Goal: Information Seeking & Learning: Learn about a topic

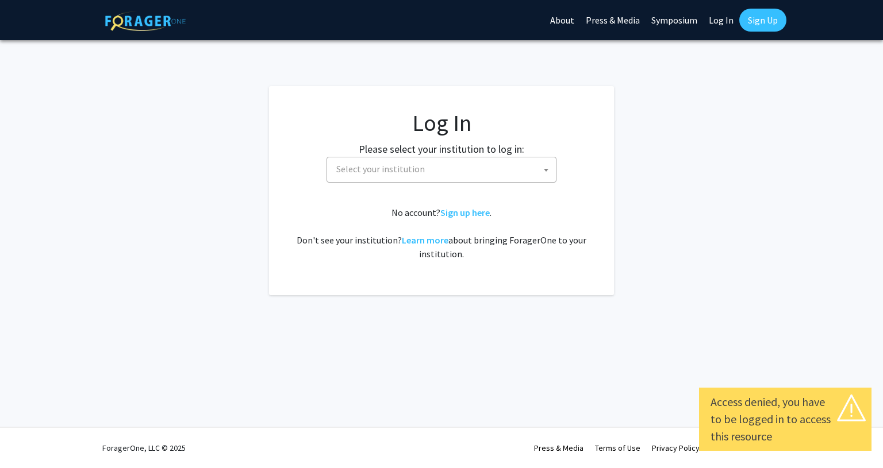
select select
click at [481, 171] on span "Select your institution" at bounding box center [444, 169] width 224 height 24
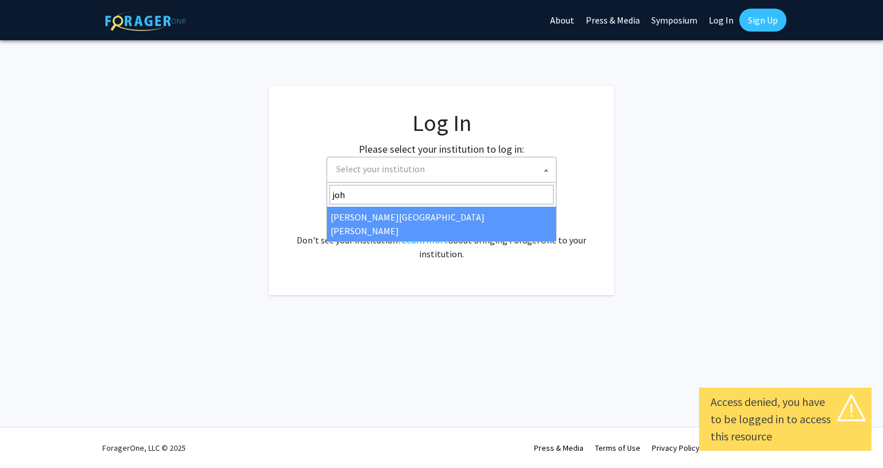
type input "[PERSON_NAME]"
select select "1"
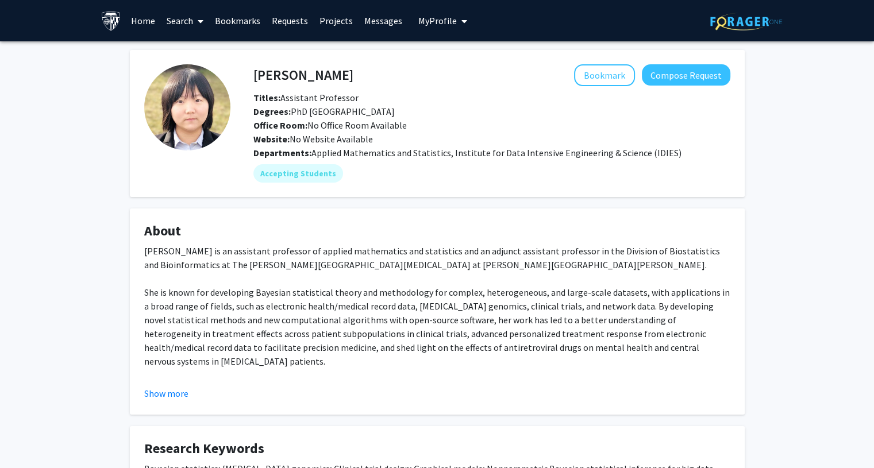
click at [201, 17] on icon at bounding box center [201, 21] width 6 height 9
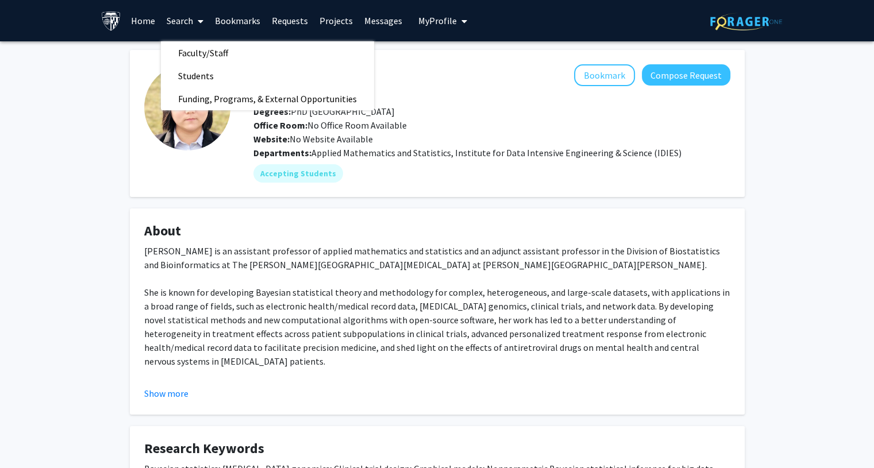
click at [338, 12] on link "Projects" at bounding box center [336, 21] width 45 height 40
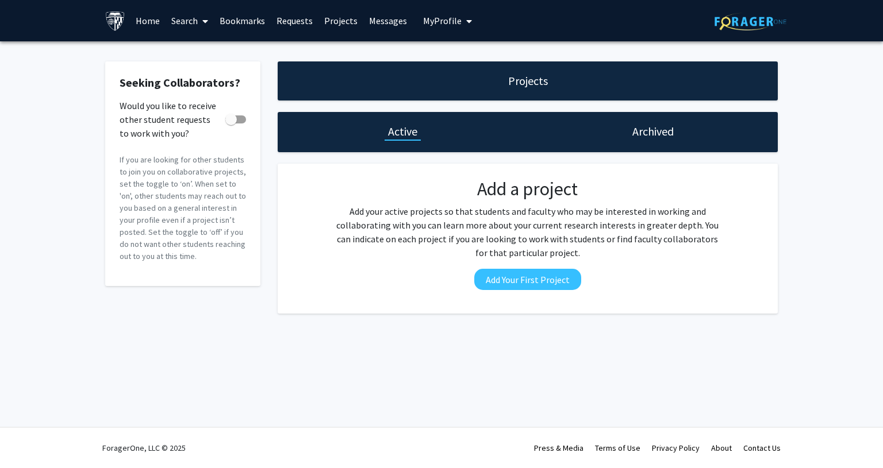
click at [290, 20] on link "Requests" at bounding box center [295, 21] width 48 height 40
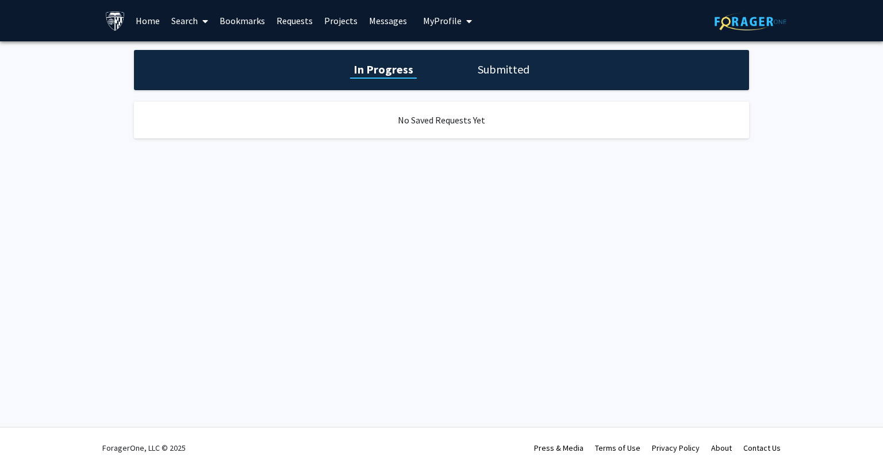
click at [169, 32] on link "Search" at bounding box center [189, 21] width 48 height 40
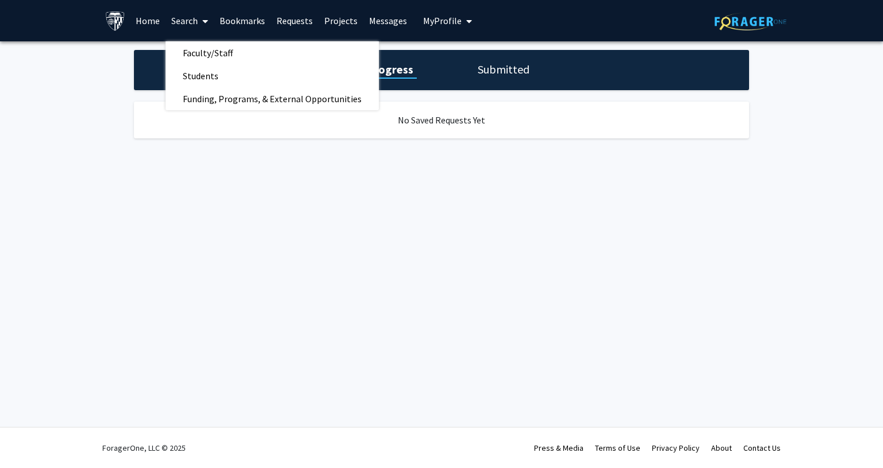
click at [146, 27] on link "Home" at bounding box center [148, 21] width 36 height 40
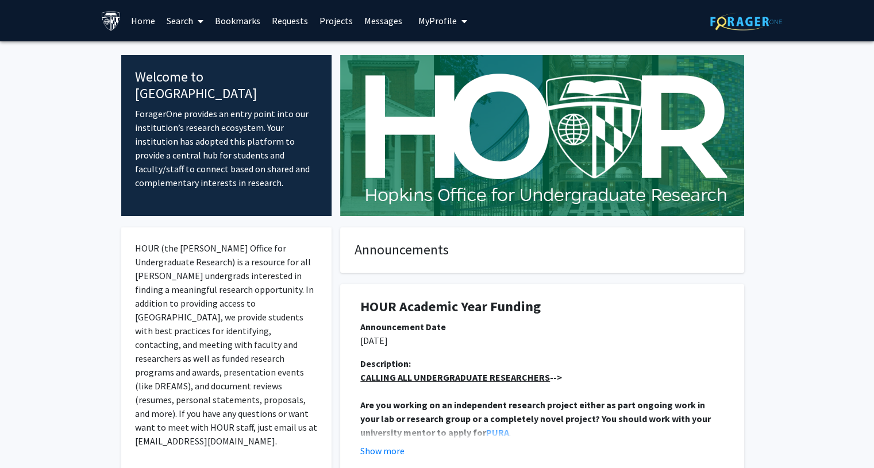
click at [439, 18] on span "My Profile" at bounding box center [437, 20] width 38 height 11
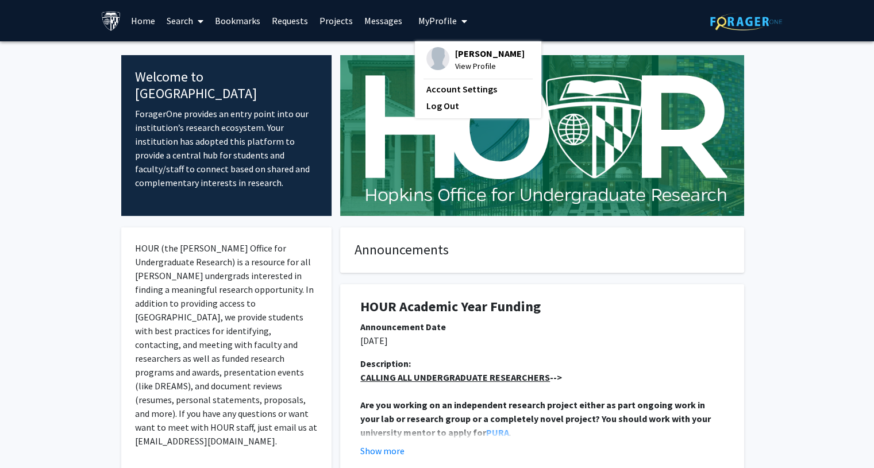
click at [187, 14] on link "Search" at bounding box center [185, 21] width 48 height 40
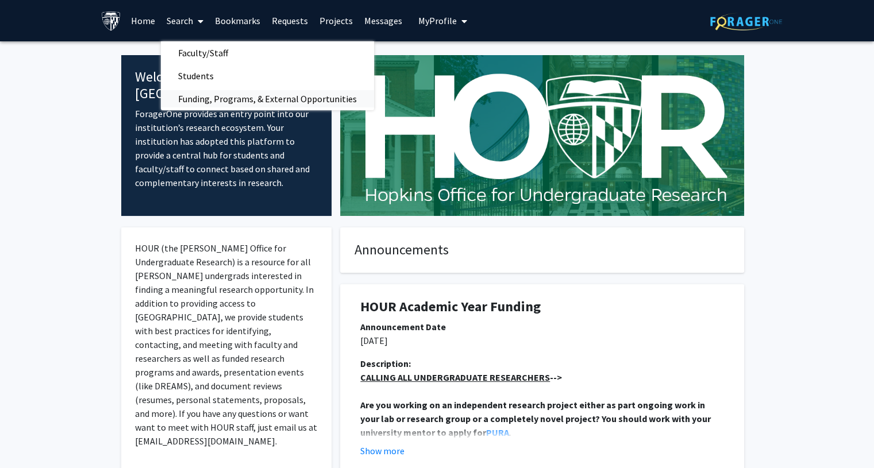
click at [221, 98] on span "Funding, Programs, & External Opportunities" at bounding box center [267, 98] width 213 height 23
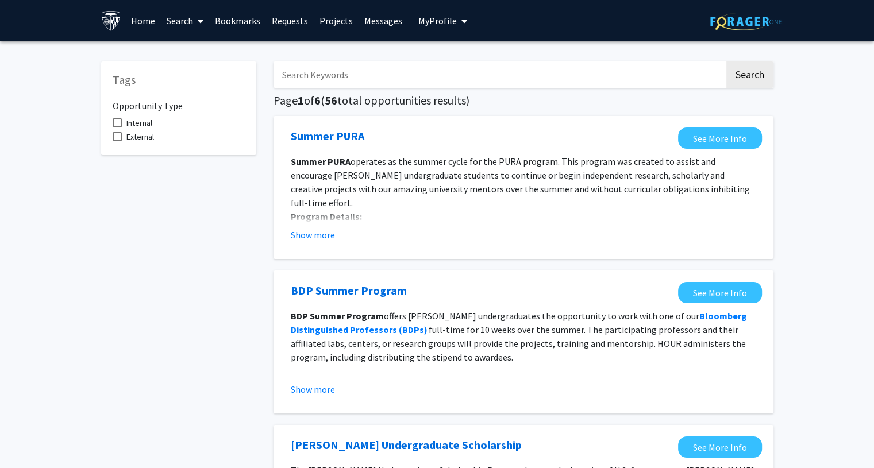
click at [242, 19] on link "Bookmarks" at bounding box center [237, 21] width 57 height 40
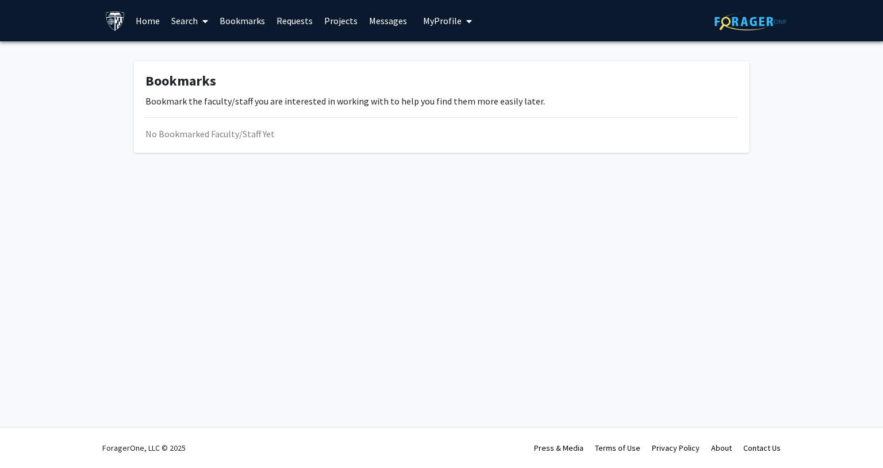
click at [296, 16] on link "Requests" at bounding box center [295, 21] width 48 height 40
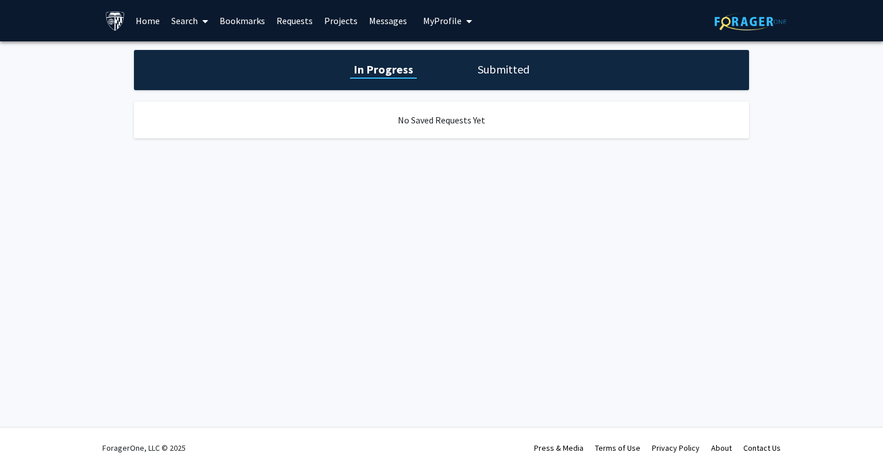
click at [332, 24] on link "Projects" at bounding box center [340, 21] width 45 height 40
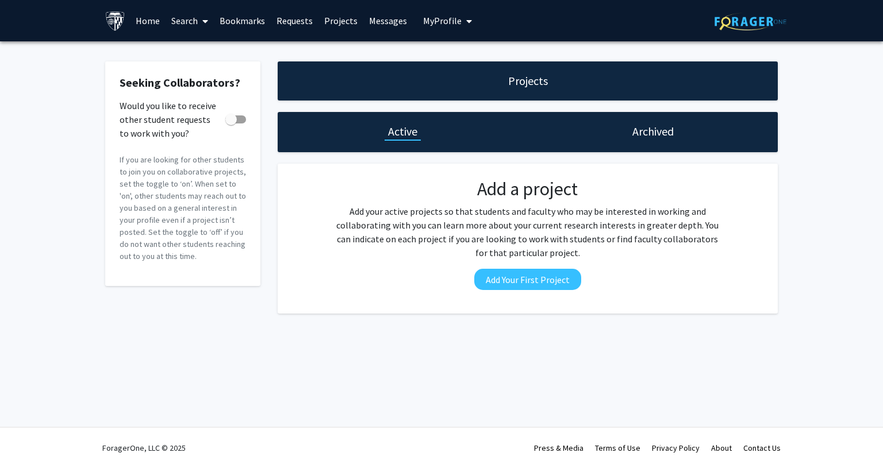
click at [398, 35] on link "Messages" at bounding box center [387, 21] width 49 height 40
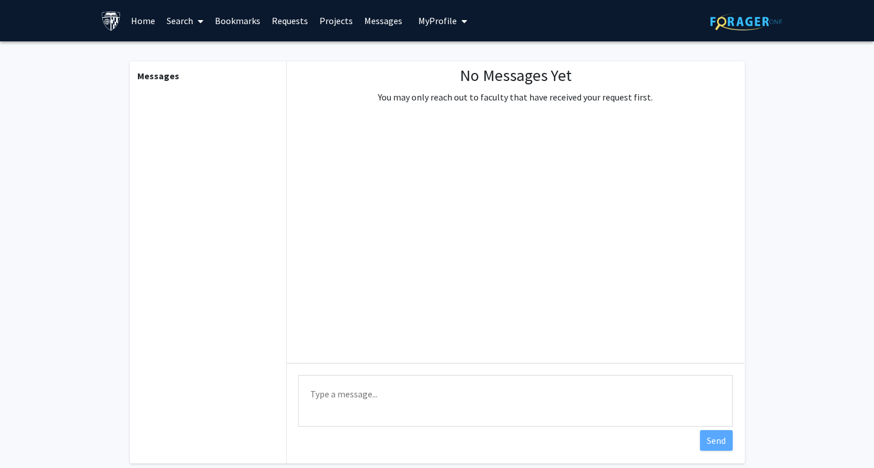
click at [87, 18] on div "Skip navigation Home Search Bookmarks Requests Projects Messages My Profile Che…" at bounding box center [437, 20] width 874 height 41
click at [114, 20] on img at bounding box center [111, 21] width 20 height 20
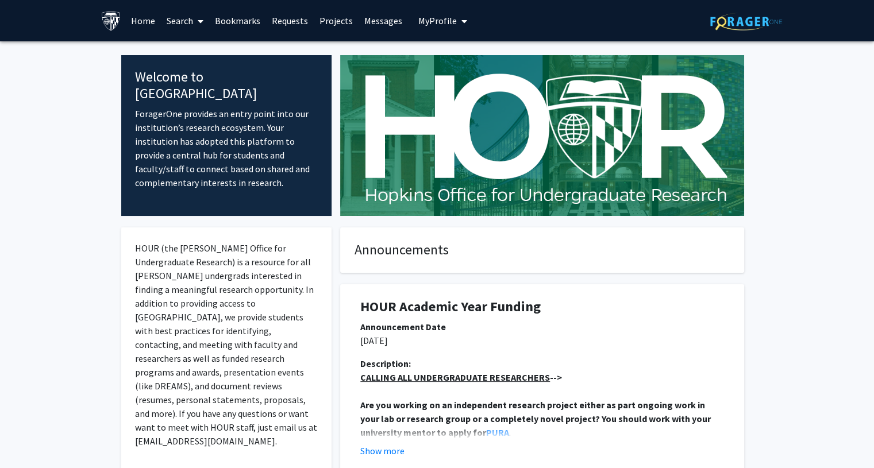
click at [496, 119] on img at bounding box center [542, 135] width 404 height 161
click at [195, 20] on span at bounding box center [198, 21] width 10 height 40
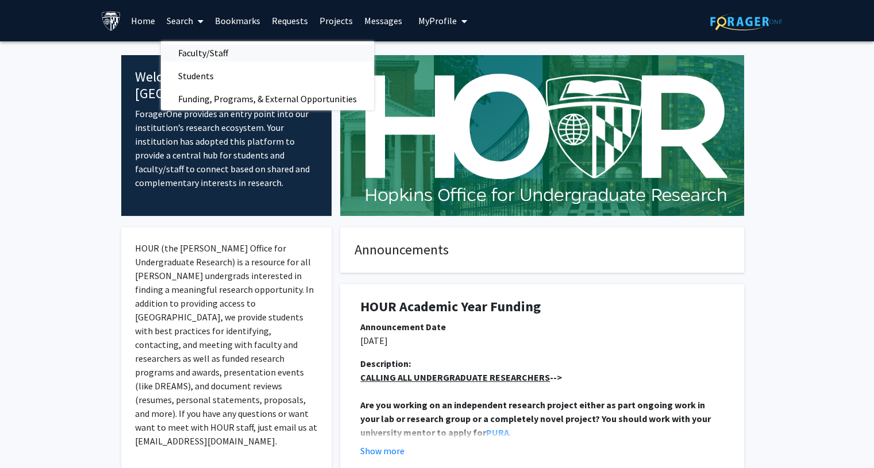
click at [192, 57] on span "Faculty/Staff" at bounding box center [203, 52] width 84 height 23
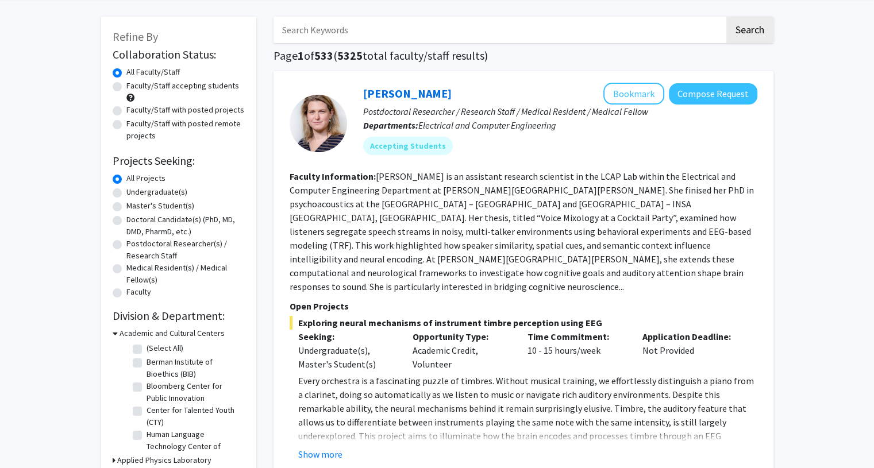
scroll to position [47, 0]
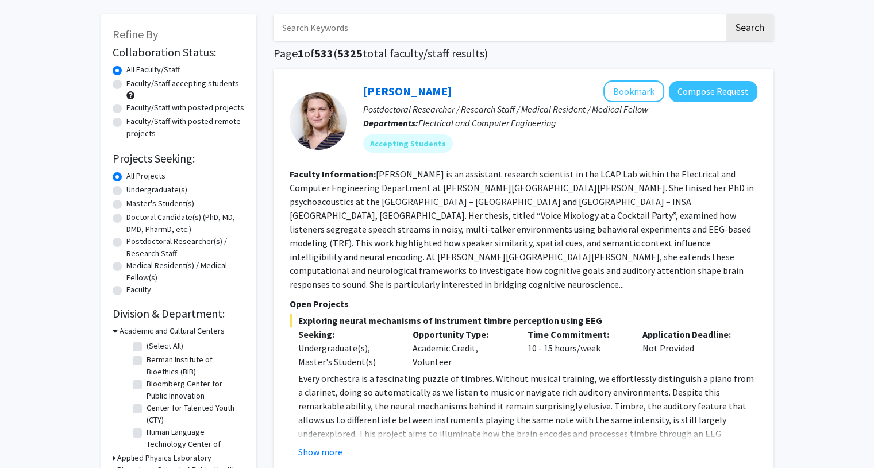
click at [200, 84] on label "Faculty/Staff accepting students" at bounding box center [182, 84] width 113 height 12
click at [134, 84] on input "Faculty/Staff accepting students" at bounding box center [129, 81] width 7 height 7
radio input "true"
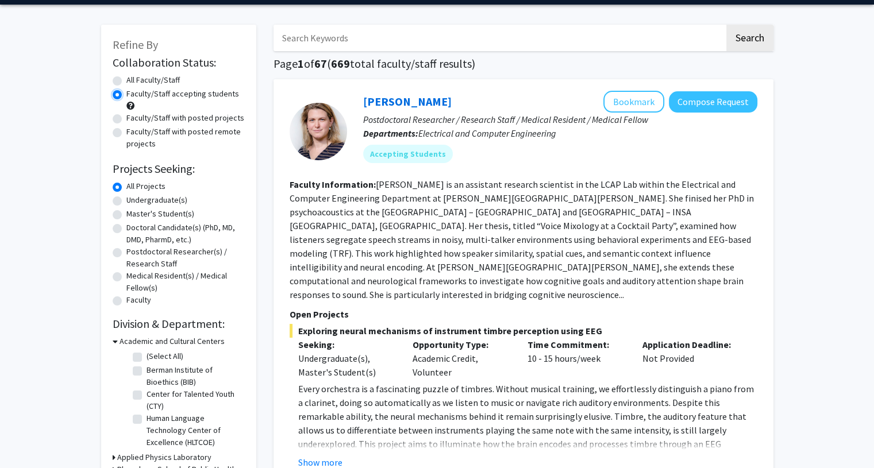
scroll to position [37, 0]
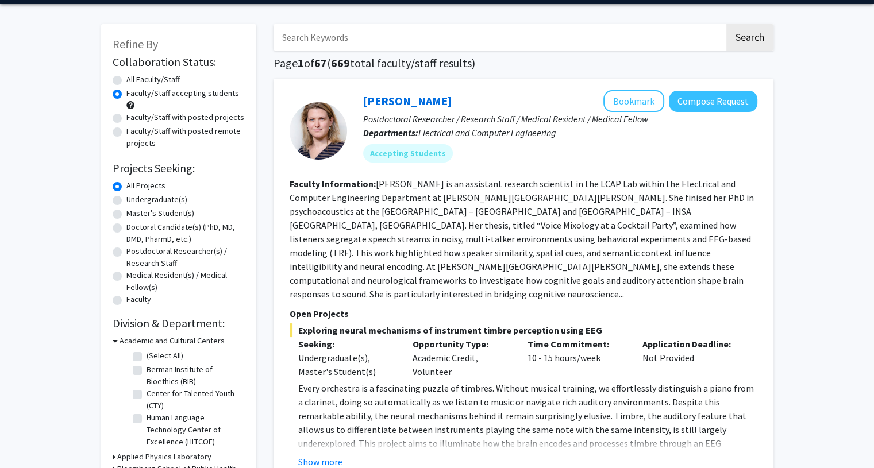
click at [178, 200] on label "Undergraduate(s)" at bounding box center [156, 200] width 61 height 12
click at [134, 200] on input "Undergraduate(s)" at bounding box center [129, 197] width 7 height 7
radio input "true"
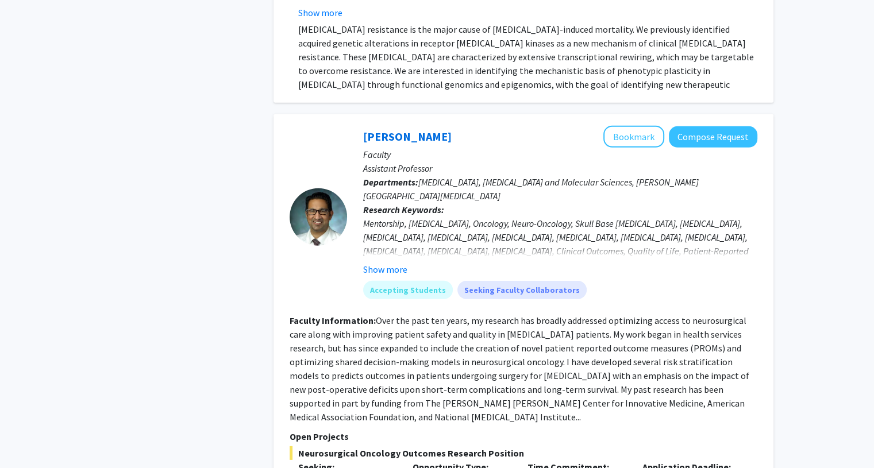
scroll to position [3356, 0]
click at [645, 126] on button "Bookmark" at bounding box center [633, 137] width 61 height 22
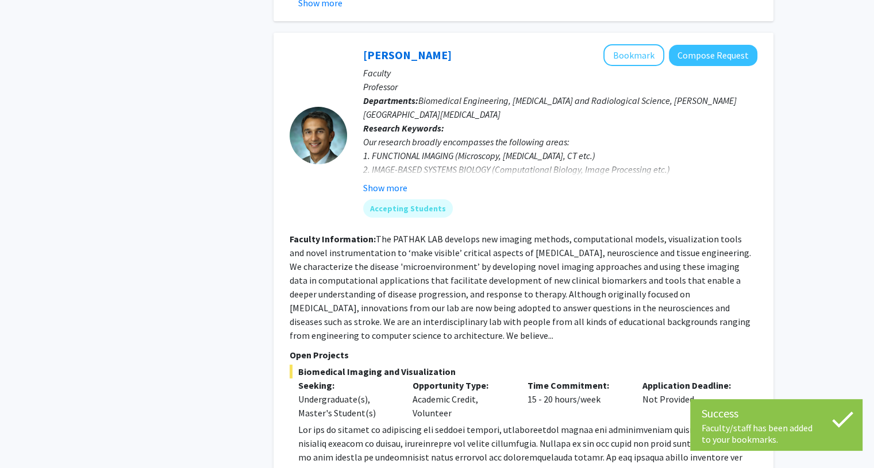
scroll to position [4096, 0]
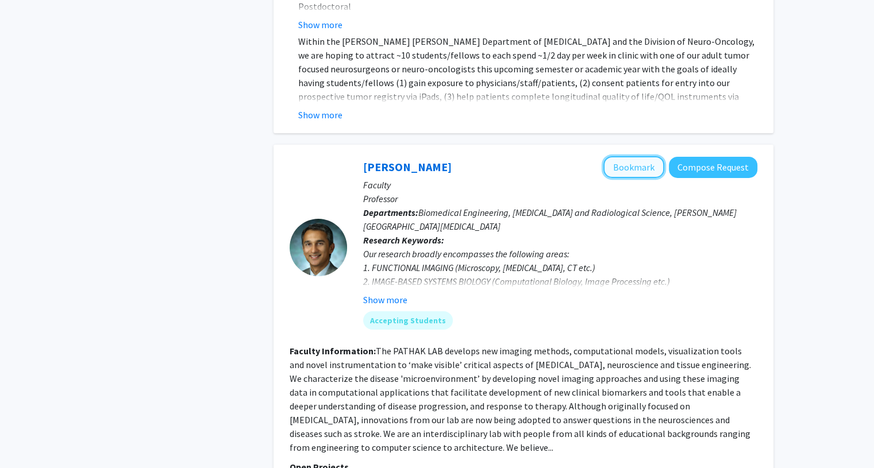
click at [641, 156] on button "Bookmark" at bounding box center [633, 167] width 61 height 22
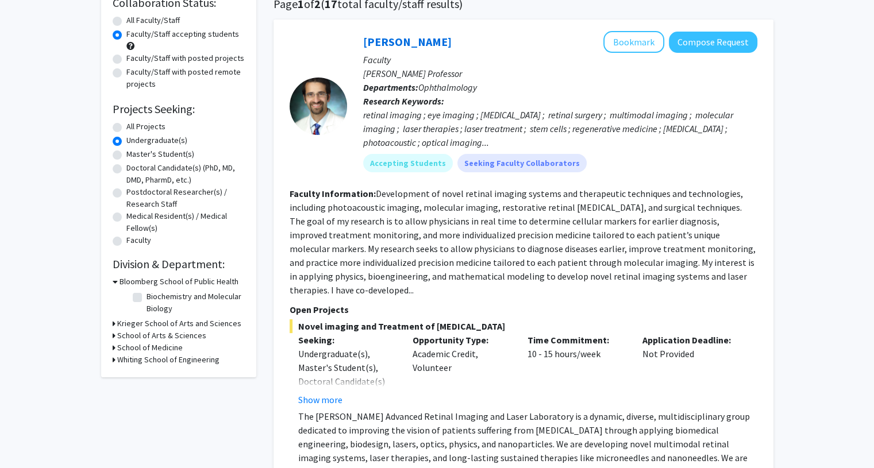
scroll to position [98, 0]
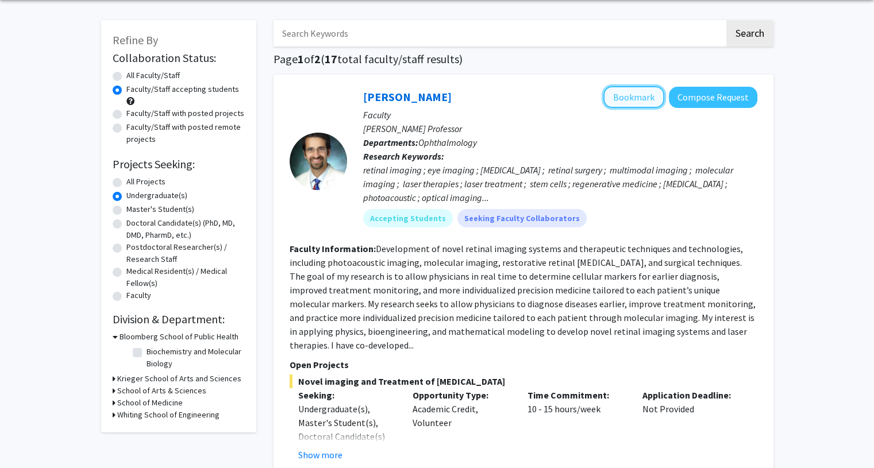
click at [640, 95] on button "Bookmark" at bounding box center [633, 97] width 61 height 22
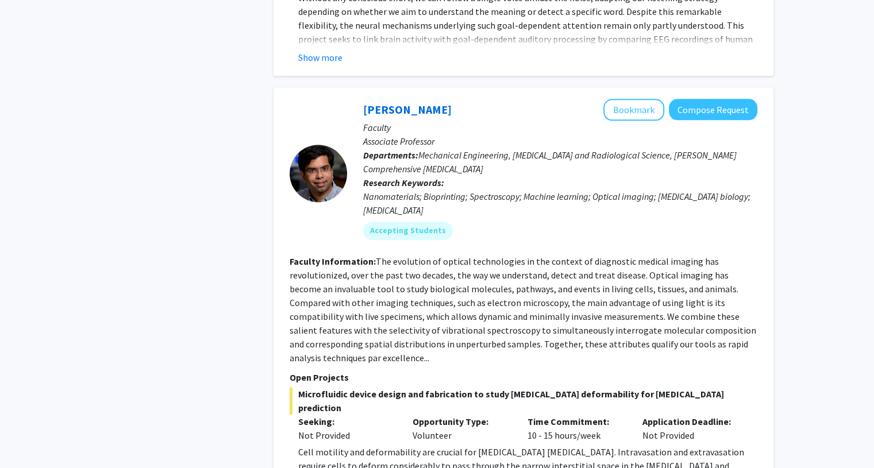
scroll to position [1115, 0]
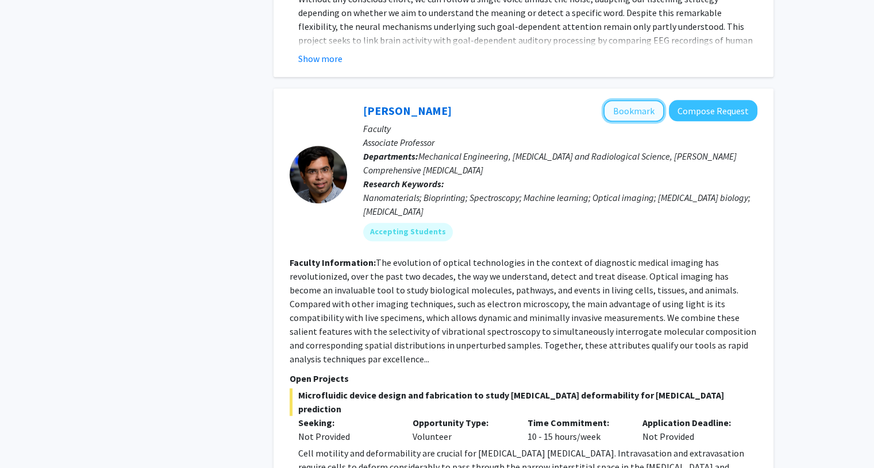
click at [641, 100] on button "Bookmark" at bounding box center [633, 111] width 61 height 22
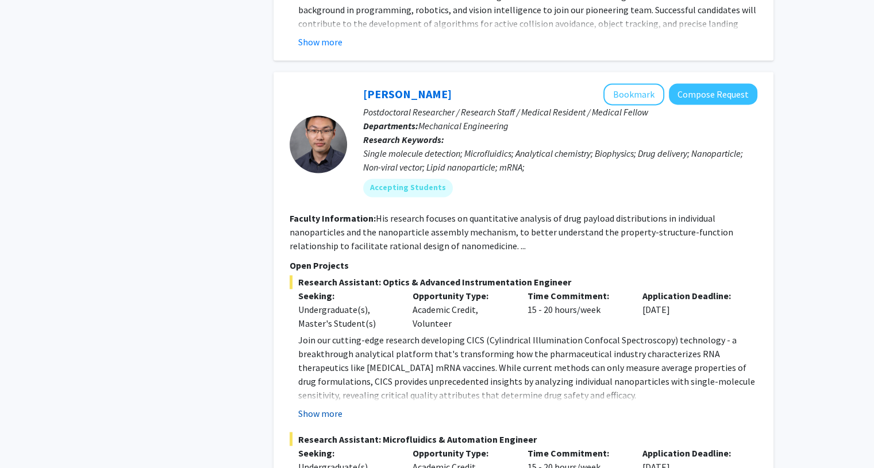
scroll to position [1832, 0]
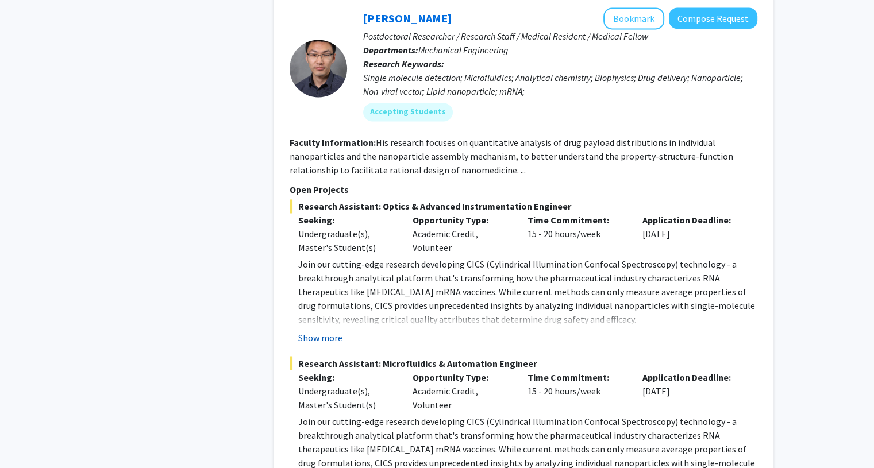
click at [323, 331] on button "Show more" at bounding box center [320, 338] width 44 height 14
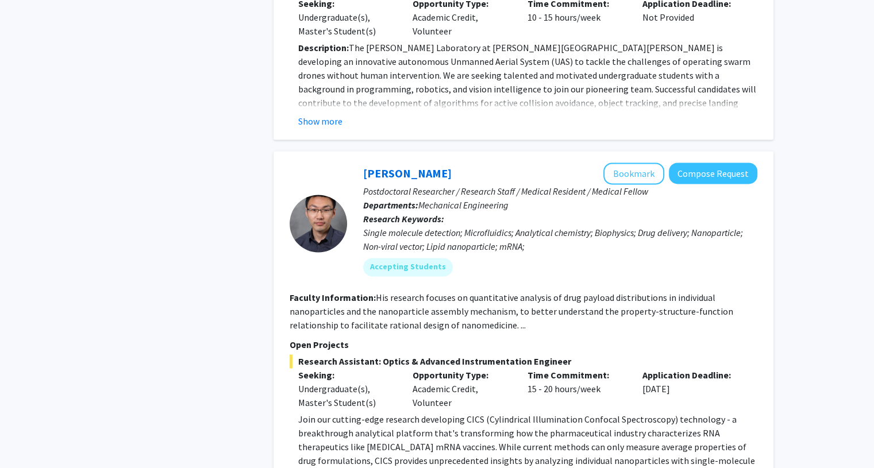
scroll to position [1669, 0]
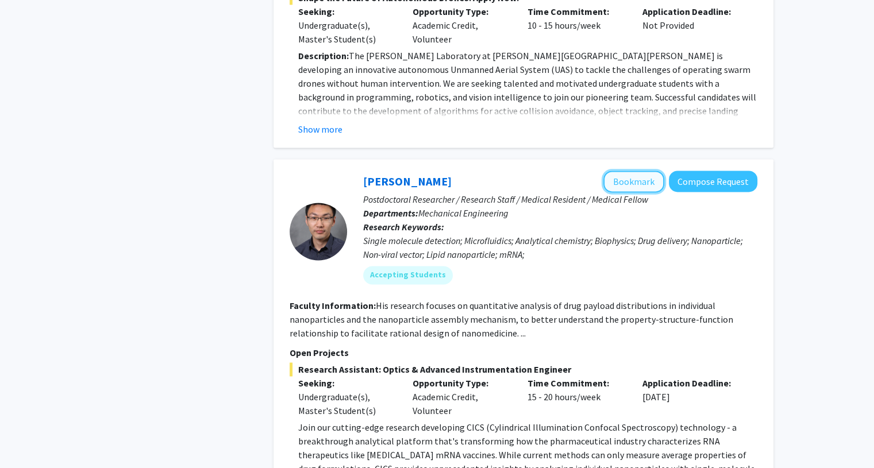
click at [630, 171] on button "Bookmark" at bounding box center [633, 182] width 61 height 22
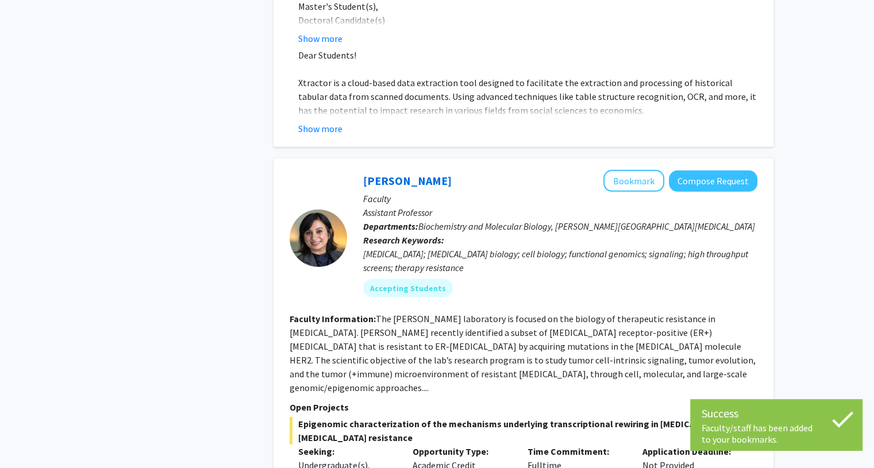
scroll to position [3245, 0]
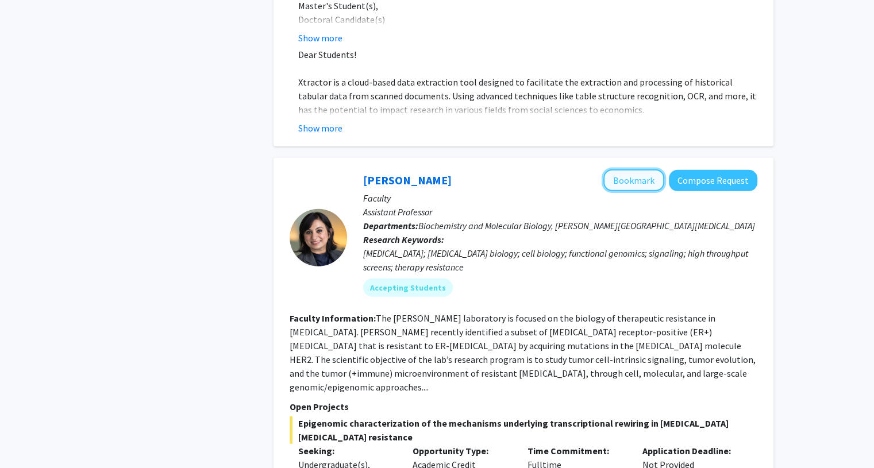
click at [635, 169] on button "Bookmark" at bounding box center [633, 180] width 61 height 22
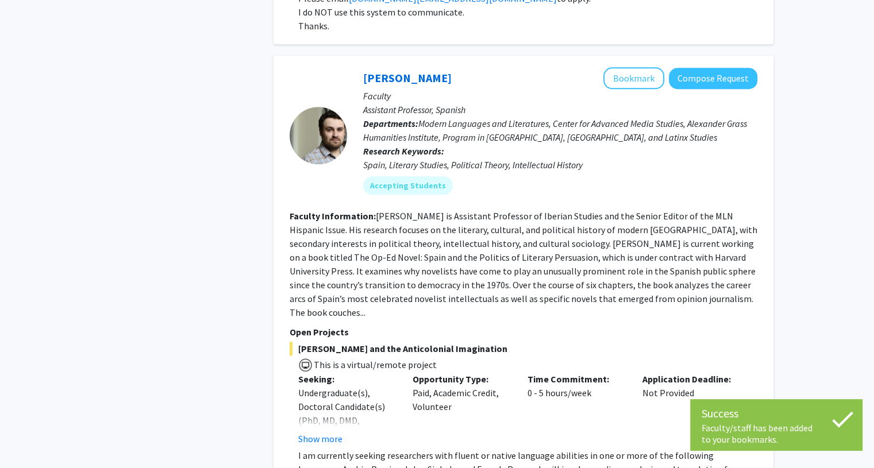
scroll to position [5403, 0]
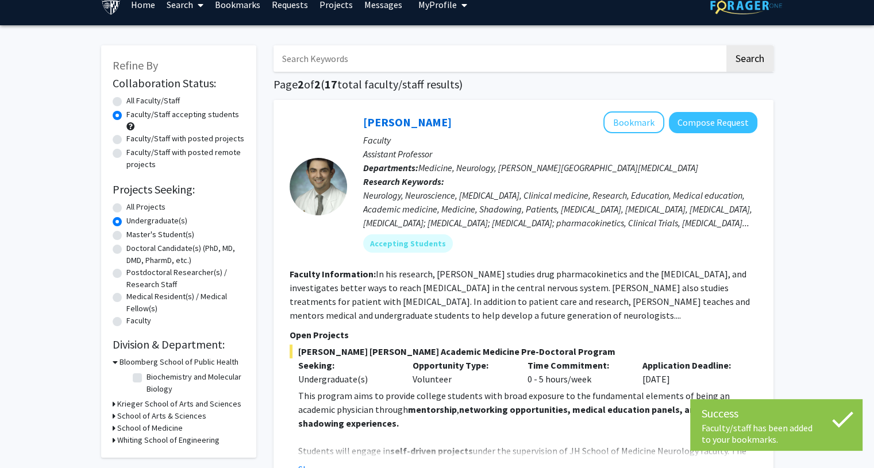
scroll to position [17, 0]
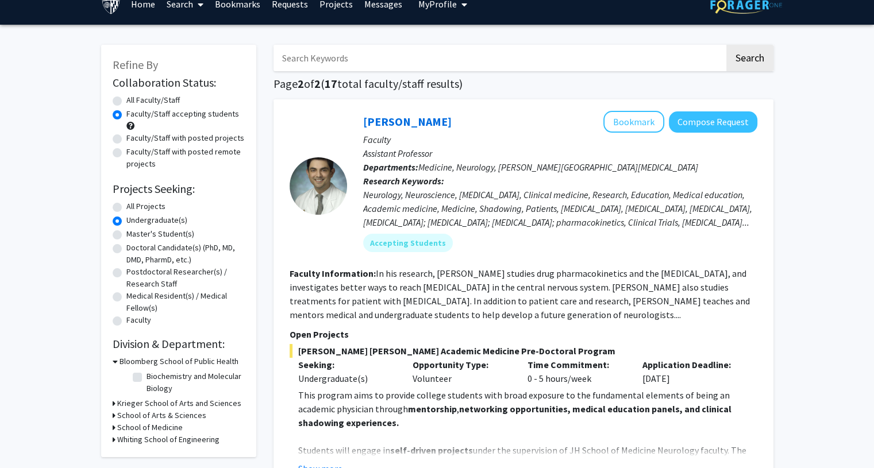
click at [554, 387] on div "Johns Hopkins Academic Medicine Pre-Doctoral Program Seeking: Undergraduate(s) …" at bounding box center [524, 410] width 468 height 132
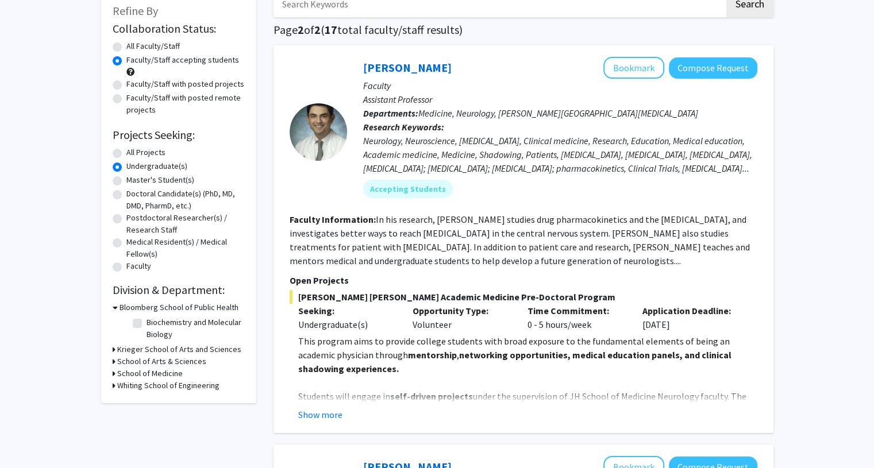
scroll to position [94, 0]
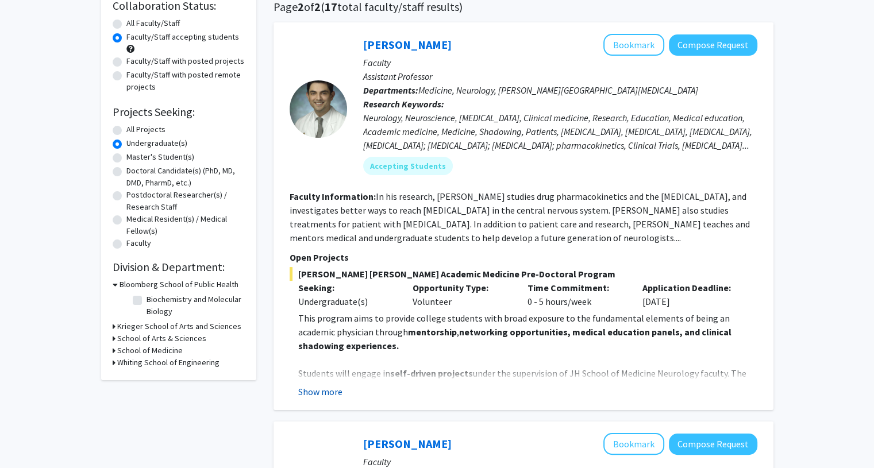
click at [332, 386] on button "Show more" at bounding box center [320, 392] width 44 height 14
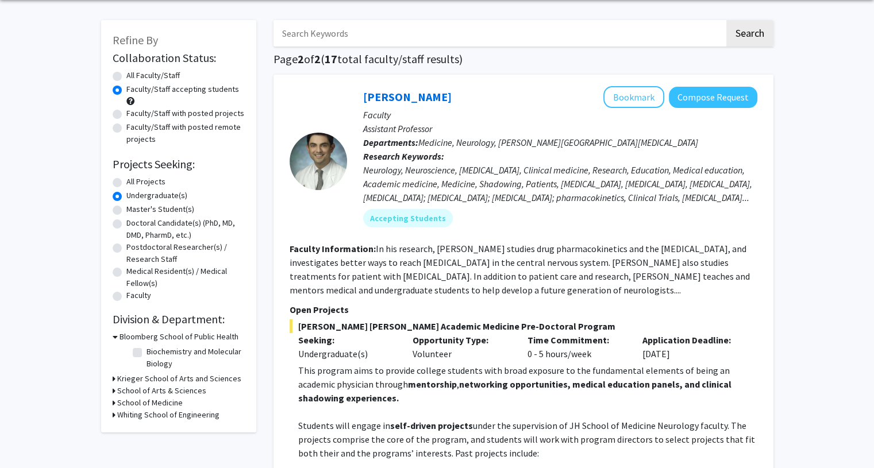
scroll to position [37, 0]
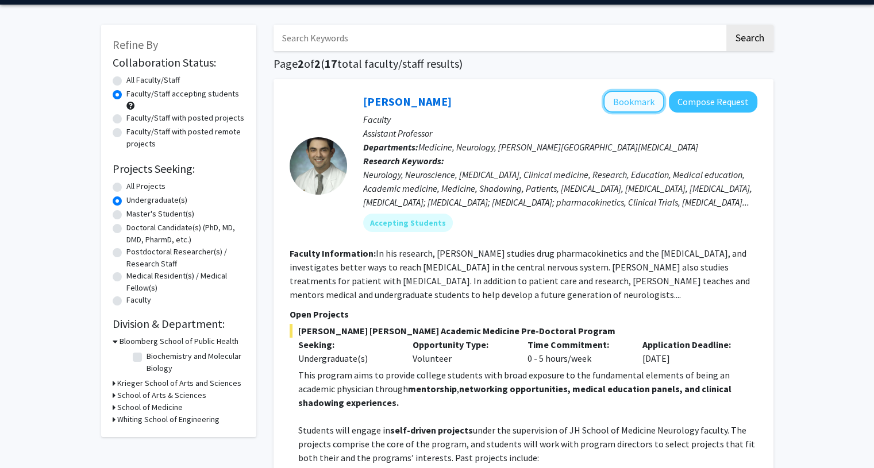
click at [626, 101] on button "Bookmark" at bounding box center [633, 102] width 61 height 22
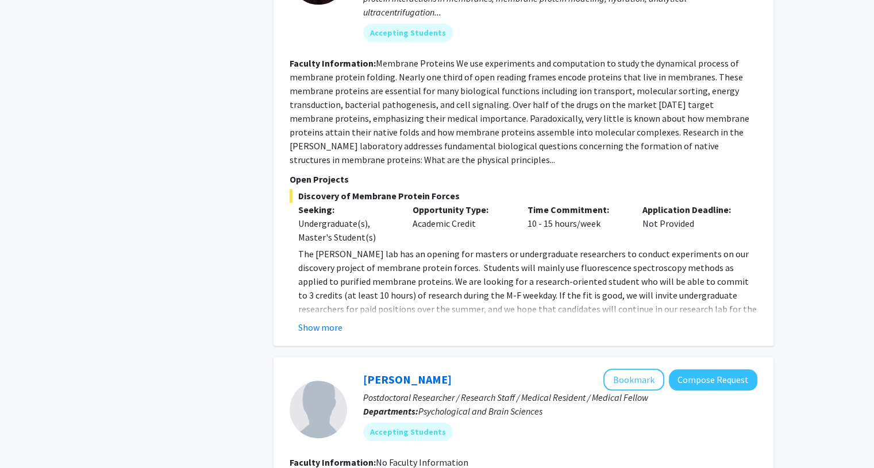
scroll to position [1112, 0]
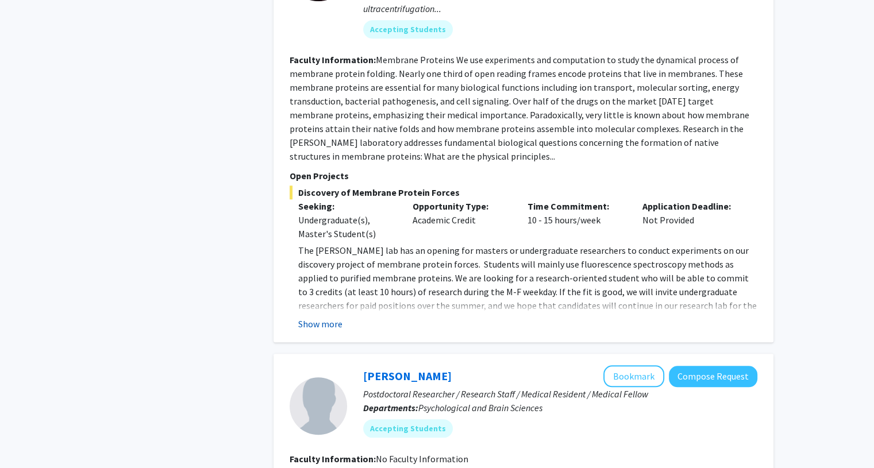
click at [332, 319] on button "Show more" at bounding box center [320, 324] width 44 height 14
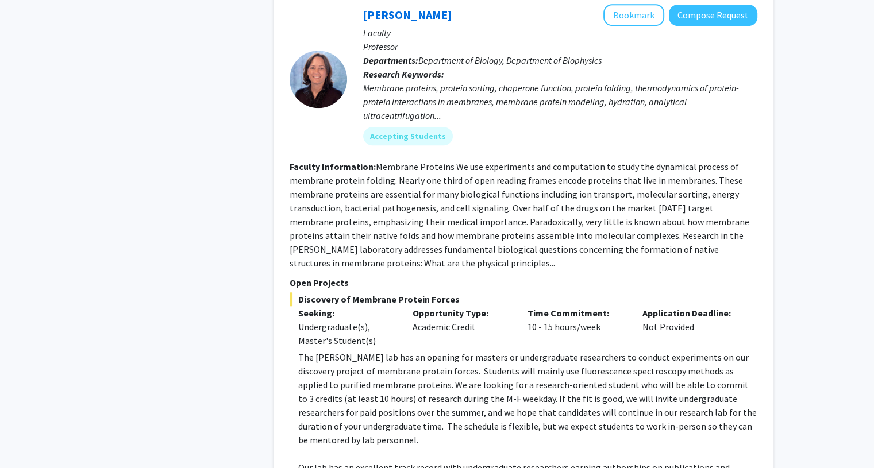
scroll to position [997, 0]
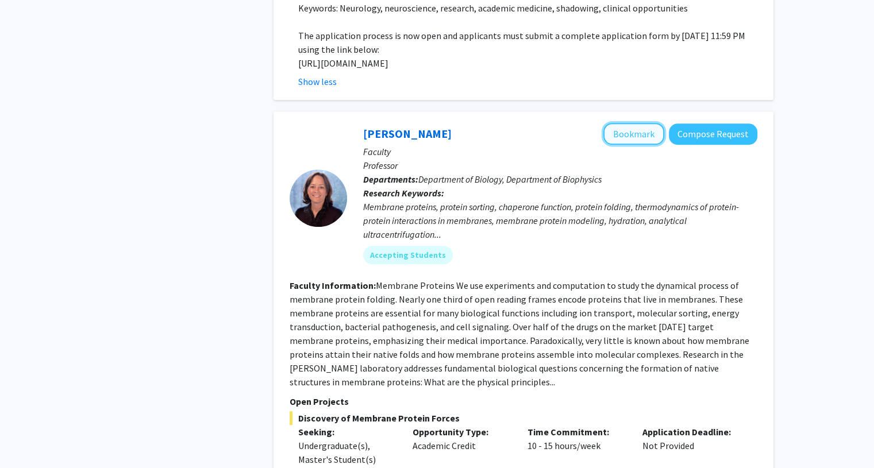
click at [647, 129] on button "Bookmark" at bounding box center [633, 134] width 61 height 22
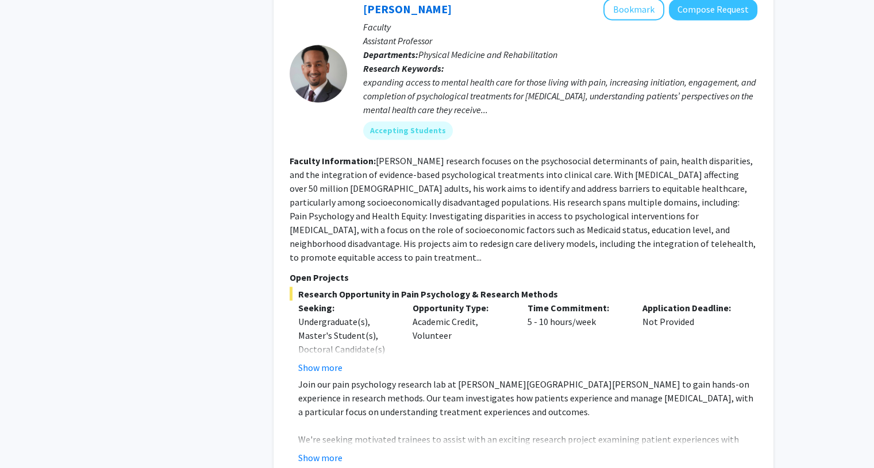
scroll to position [1921, 0]
click at [324, 421] on fg-read-more "Join our pain psychology research lab at Johns Hopkins School of Medicine to ga…" at bounding box center [524, 419] width 468 height 87
click at [315, 450] on button "Show more" at bounding box center [320, 457] width 44 height 14
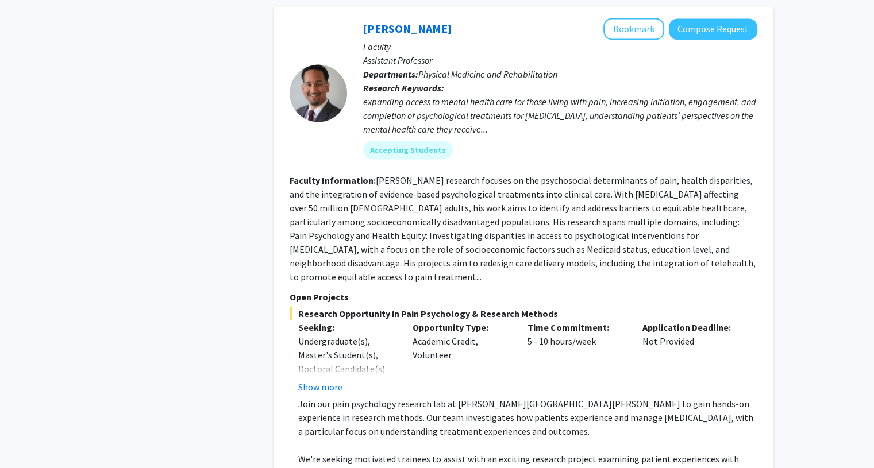
scroll to position [1877, 0]
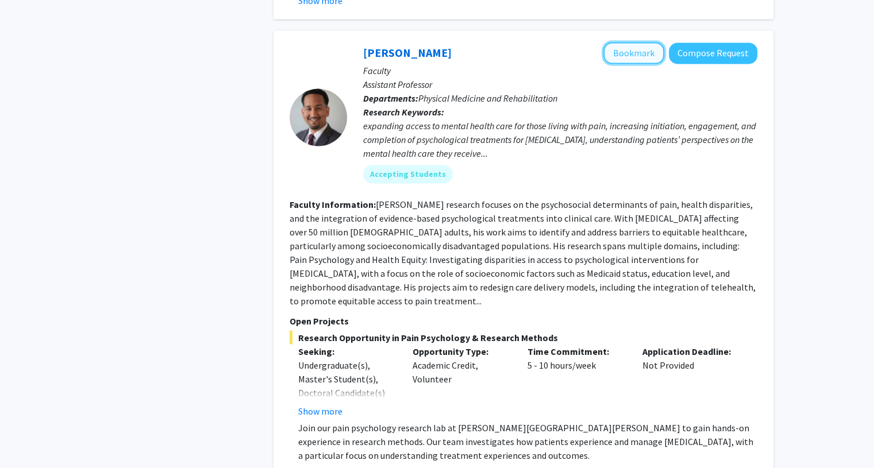
click at [653, 42] on button "Bookmark" at bounding box center [633, 53] width 61 height 22
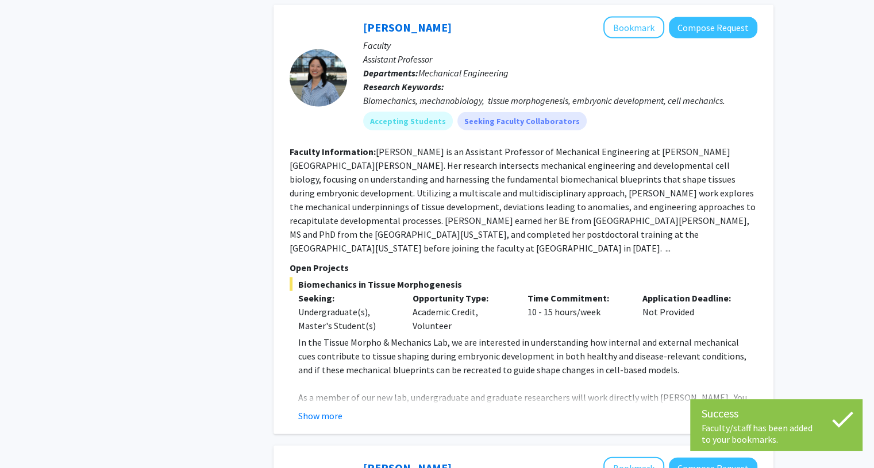
scroll to position [2612, 0]
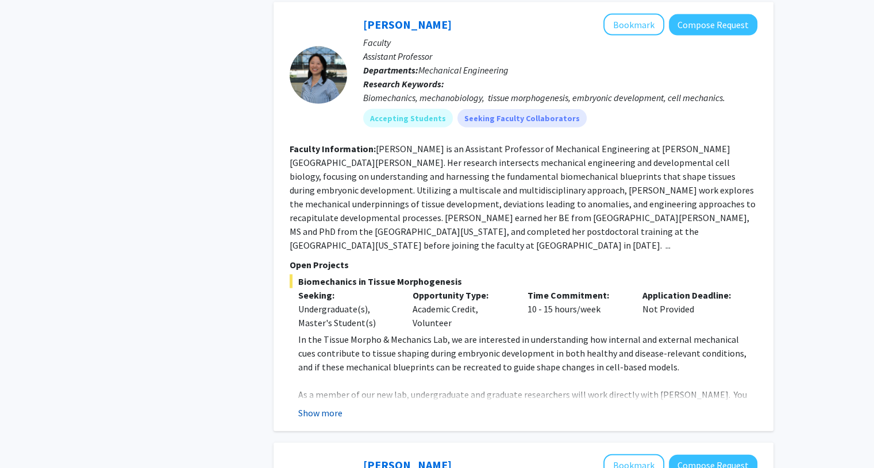
click at [329, 406] on button "Show more" at bounding box center [320, 413] width 44 height 14
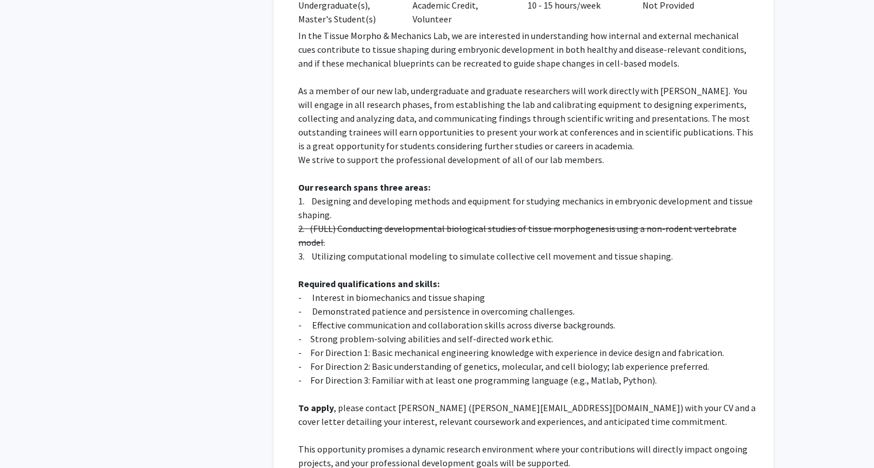
scroll to position [2915, 0]
click at [385, 195] on p "1. Designing and developing methods and equipment for studying mechanics in emb…" at bounding box center [527, 209] width 459 height 28
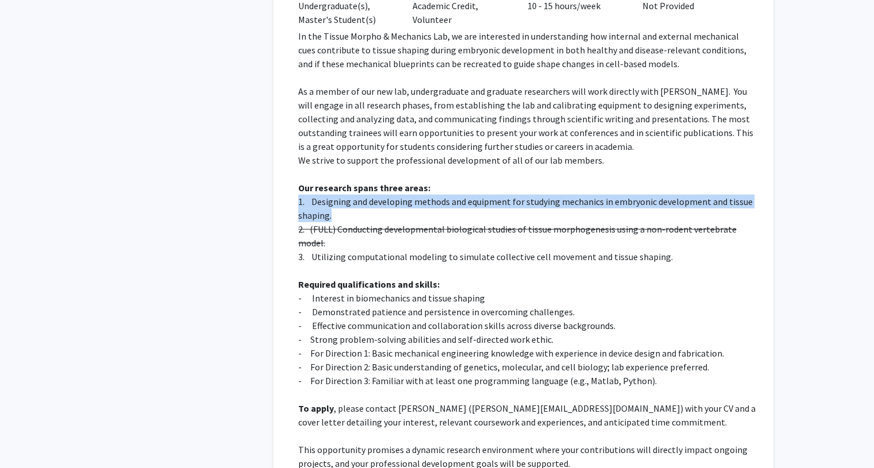
click at [385, 195] on p "1. Designing and developing methods and equipment for studying mechanics in emb…" at bounding box center [527, 209] width 459 height 28
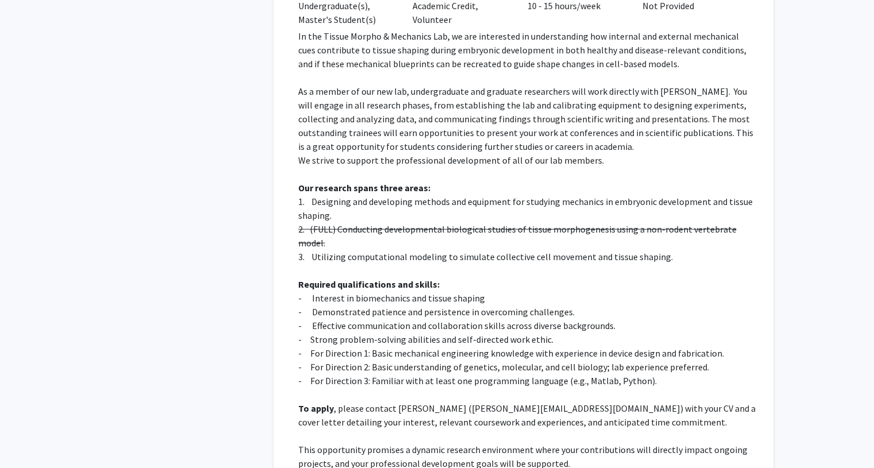
click at [379, 250] on p "3. Utilizing computational modeling to simulate collective cell movement and ti…" at bounding box center [527, 257] width 459 height 14
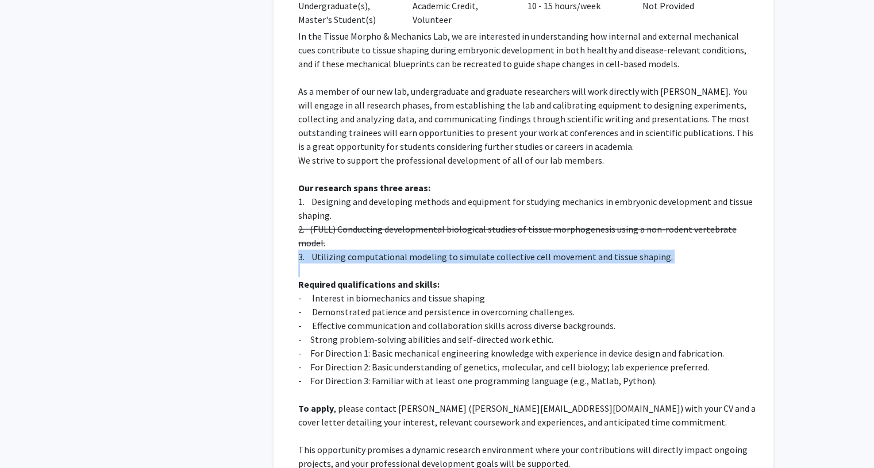
click at [379, 250] on p "3. Utilizing computational modeling to simulate collective cell movement and ti…" at bounding box center [527, 257] width 459 height 14
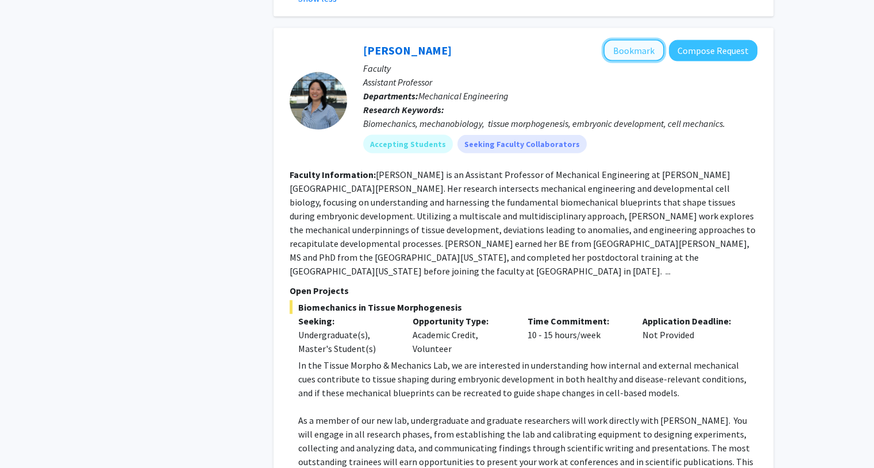
click at [617, 40] on button "Bookmark" at bounding box center [633, 51] width 61 height 22
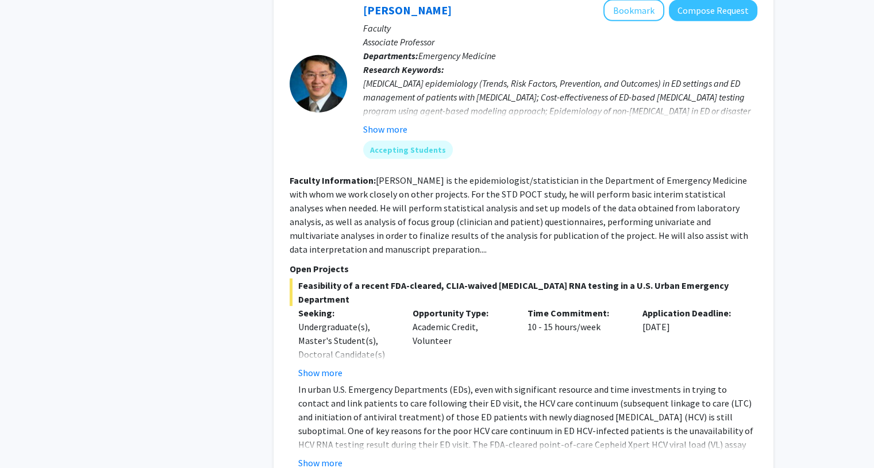
scroll to position [3440, 0]
click at [325, 456] on button "Show more" at bounding box center [320, 463] width 44 height 14
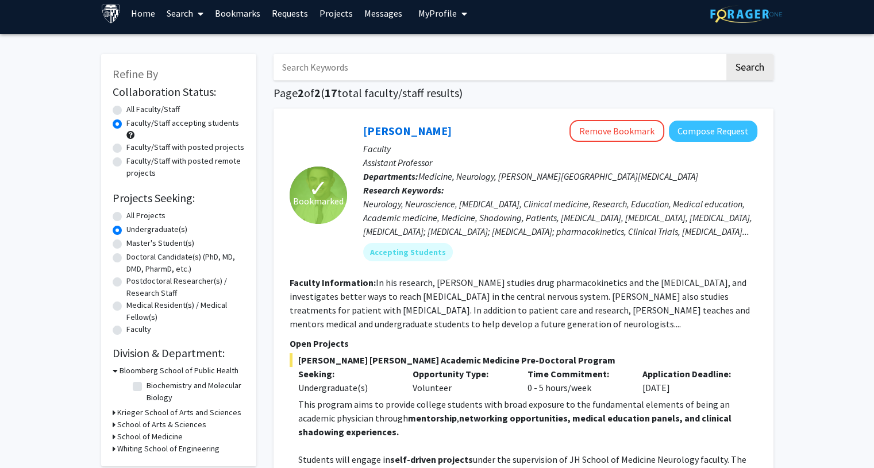
scroll to position [0, 0]
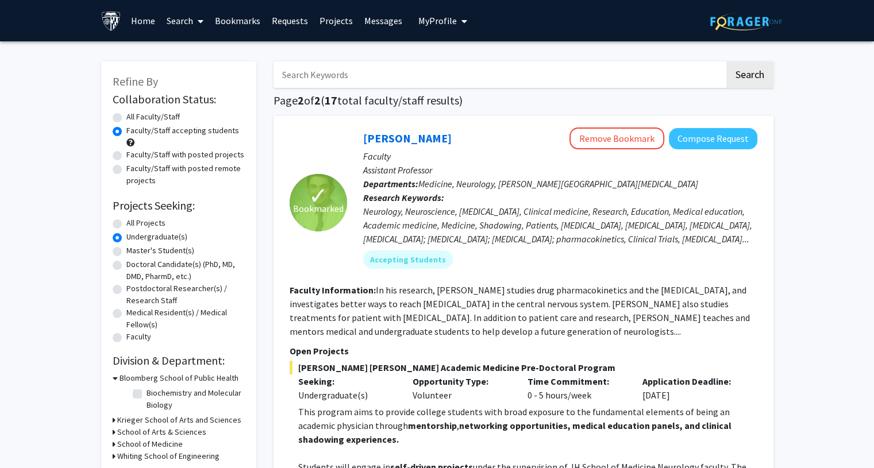
click at [239, 19] on link "Bookmarks" at bounding box center [237, 21] width 57 height 40
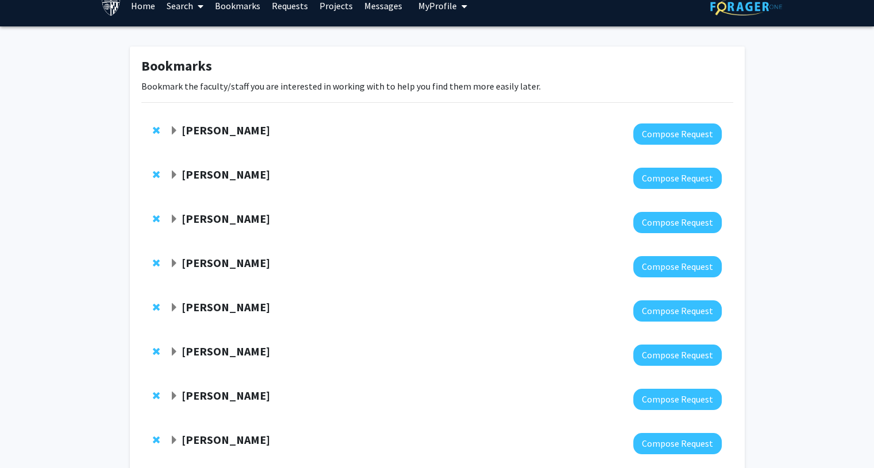
scroll to position [6, 0]
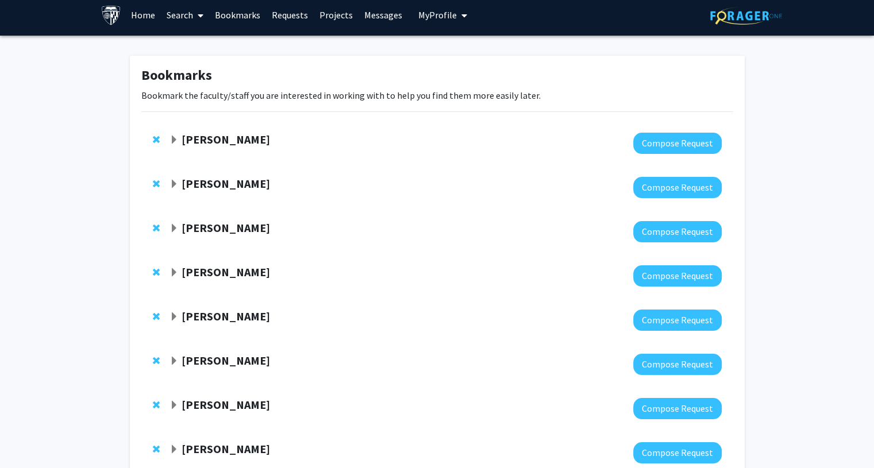
click at [176, 138] on span "Expand Ishan Barman Bookmark" at bounding box center [173, 140] width 9 height 9
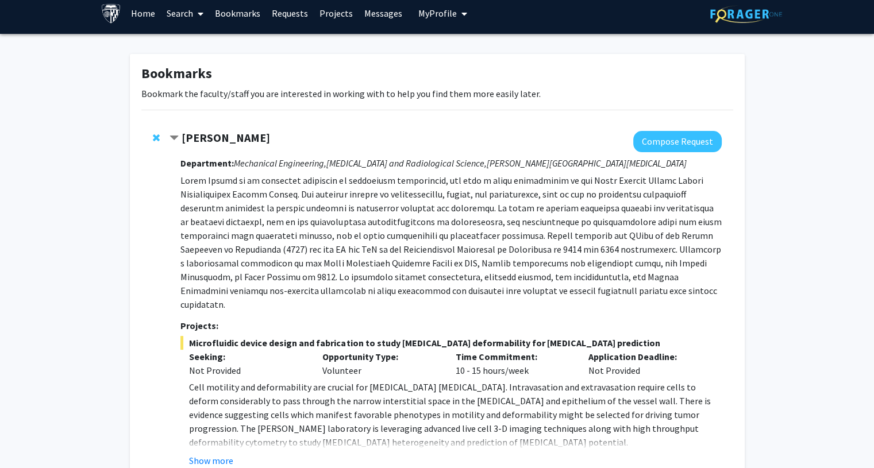
scroll to position [4, 0]
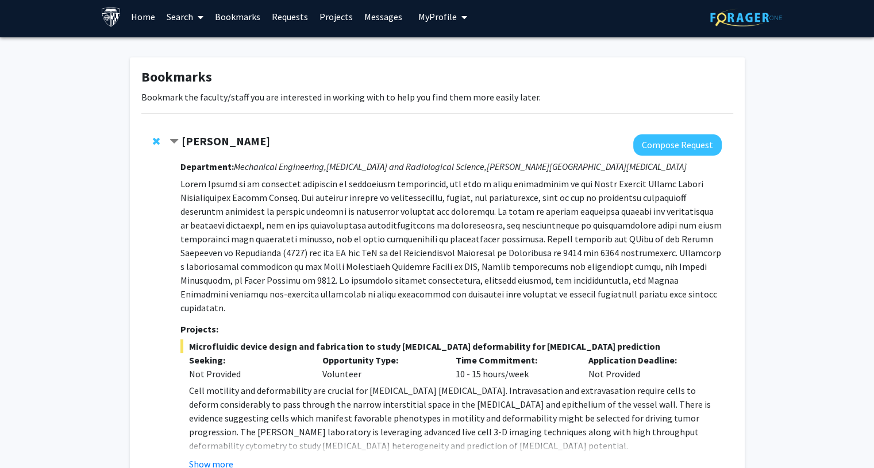
click at [173, 138] on span "Contract Ishan Barman Bookmark" at bounding box center [173, 141] width 9 height 9
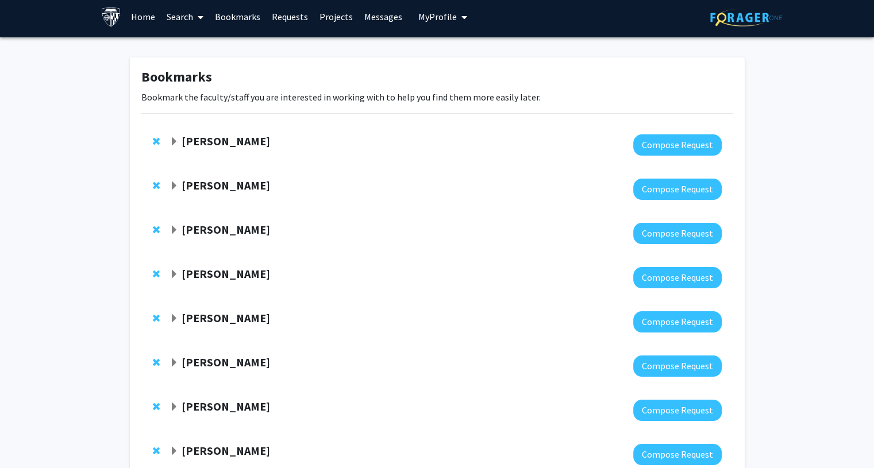
scroll to position [0, 0]
